Goal: Task Accomplishment & Management: Use online tool/utility

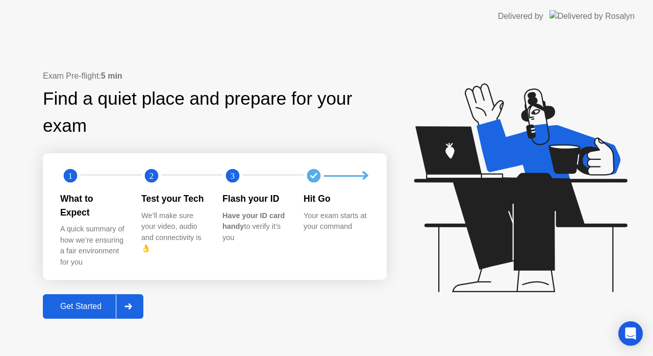
drag, startPoint x: 341, startPoint y: 238, endPoint x: 69, endPoint y: 301, distance: 279.7
click at [69, 302] on div "Get Started" at bounding box center [81, 306] width 70 height 9
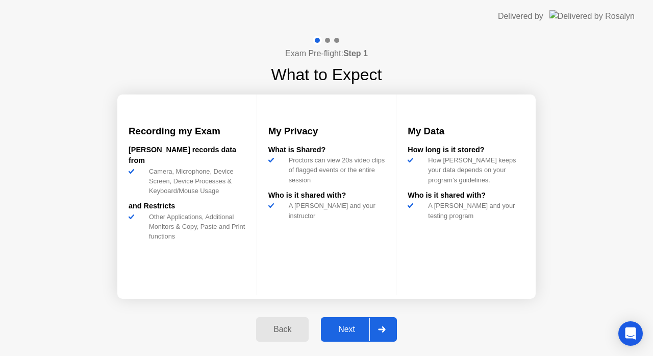
drag, startPoint x: 78, startPoint y: 300, endPoint x: 188, endPoint y: 286, distance: 111.1
click at [78, 300] on div "Exam Pre-flight: Step 1 What to Expect Recording my Exam [PERSON_NAME] records …" at bounding box center [326, 194] width 653 height 323
click at [347, 328] on div "Next" at bounding box center [346, 329] width 45 height 9
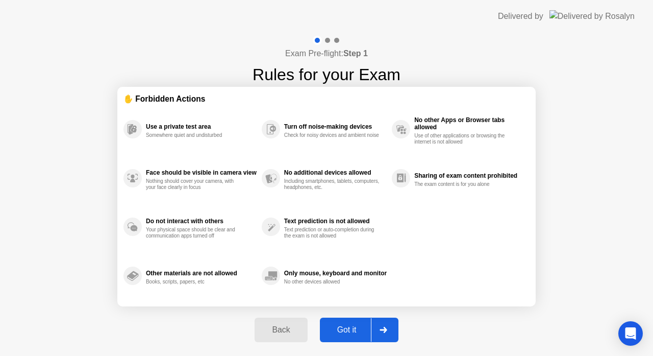
click at [347, 328] on div "Got it" at bounding box center [347, 329] width 48 height 9
select select "**********"
select select "*******"
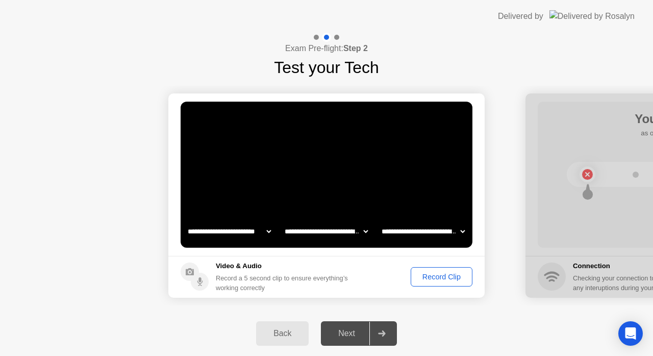
drag, startPoint x: 347, startPoint y: 332, endPoint x: 430, endPoint y: 272, distance: 103.1
click at [430, 273] on div "Record Clip" at bounding box center [441, 277] width 55 height 8
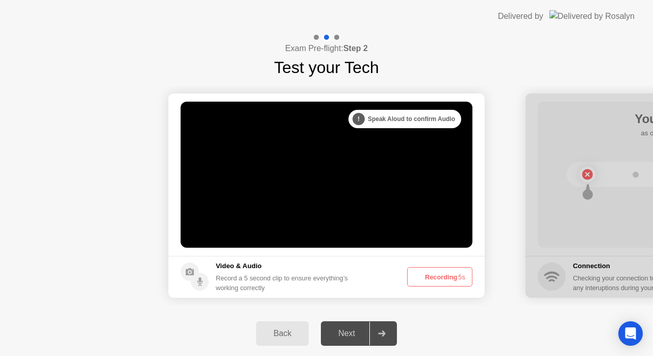
click at [347, 332] on div "Next" at bounding box center [346, 333] width 45 height 9
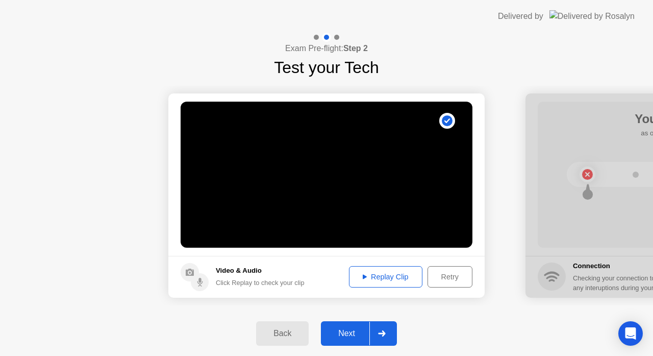
click at [338, 331] on div "Next" at bounding box center [346, 333] width 45 height 9
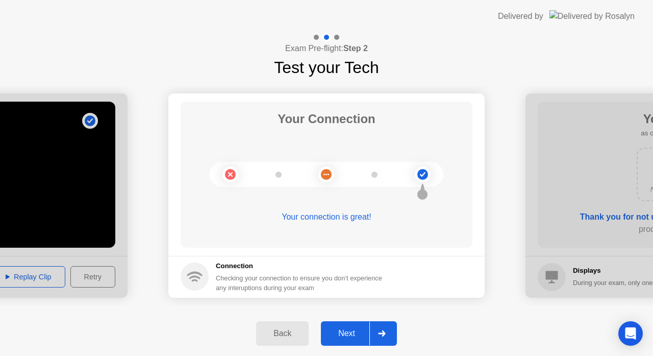
click at [352, 332] on div "Next" at bounding box center [346, 333] width 45 height 9
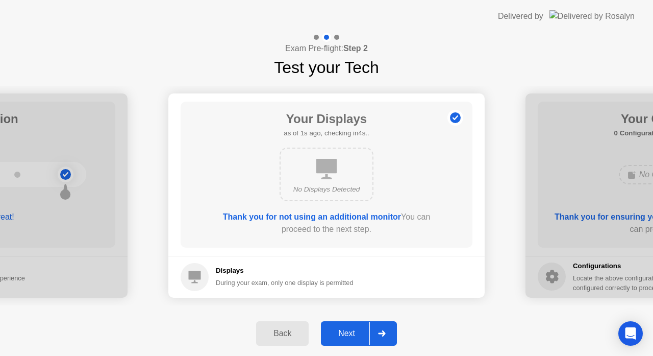
click at [350, 333] on div "Next" at bounding box center [346, 333] width 45 height 9
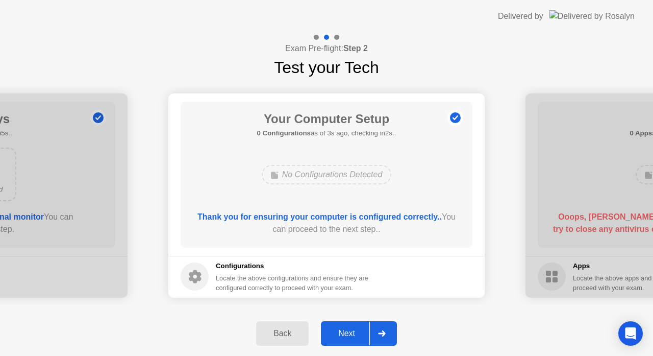
click at [350, 333] on div "Next" at bounding box center [346, 333] width 45 height 9
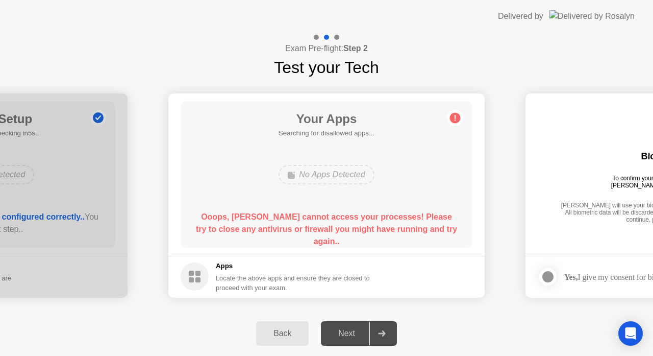
click at [453, 117] on circle at bounding box center [455, 117] width 11 height 11
click at [351, 337] on div "Next" at bounding box center [346, 333] width 45 height 9
click at [10, 316] on div "Back Next" at bounding box center [326, 333] width 653 height 45
click at [354, 332] on div "Next" at bounding box center [346, 333] width 45 height 9
click at [36, 37] on div "Exam Pre-flight: Step 2 Test your Tech" at bounding box center [326, 56] width 653 height 47
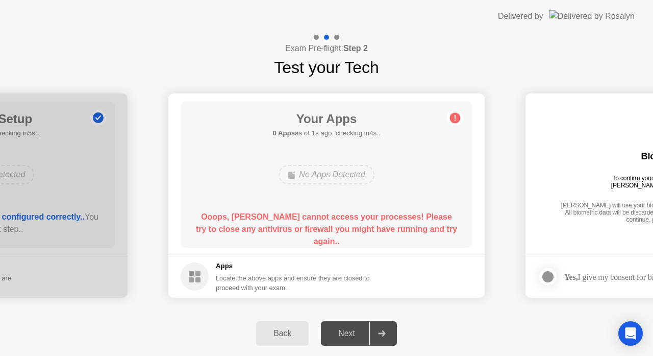
click at [19, 33] on html "**********" at bounding box center [326, 178] width 653 height 356
